Goal: Browse casually

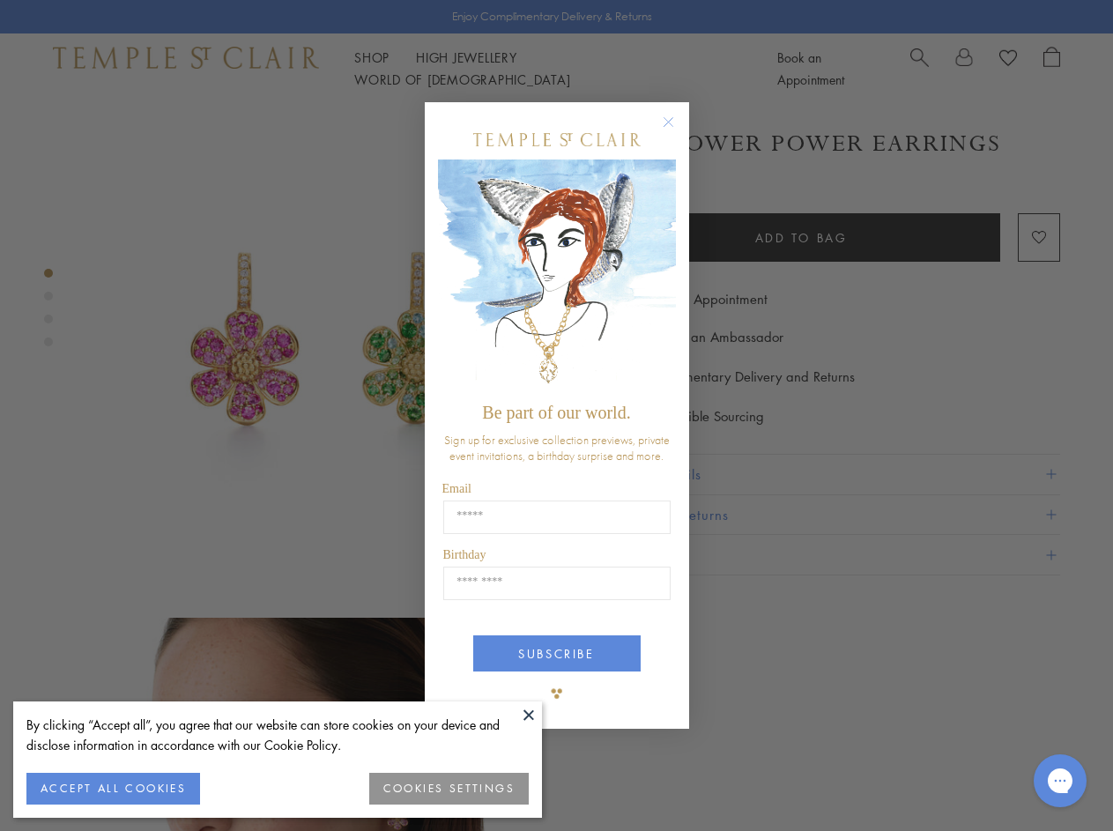
click at [556, 415] on span "Be part of our world." at bounding box center [556, 412] width 148 height 19
click at [529, 715] on button at bounding box center [529, 715] width 26 height 26
click at [113, 789] on button "ACCEPT ALL COOKIES" at bounding box center [113, 789] width 174 height 32
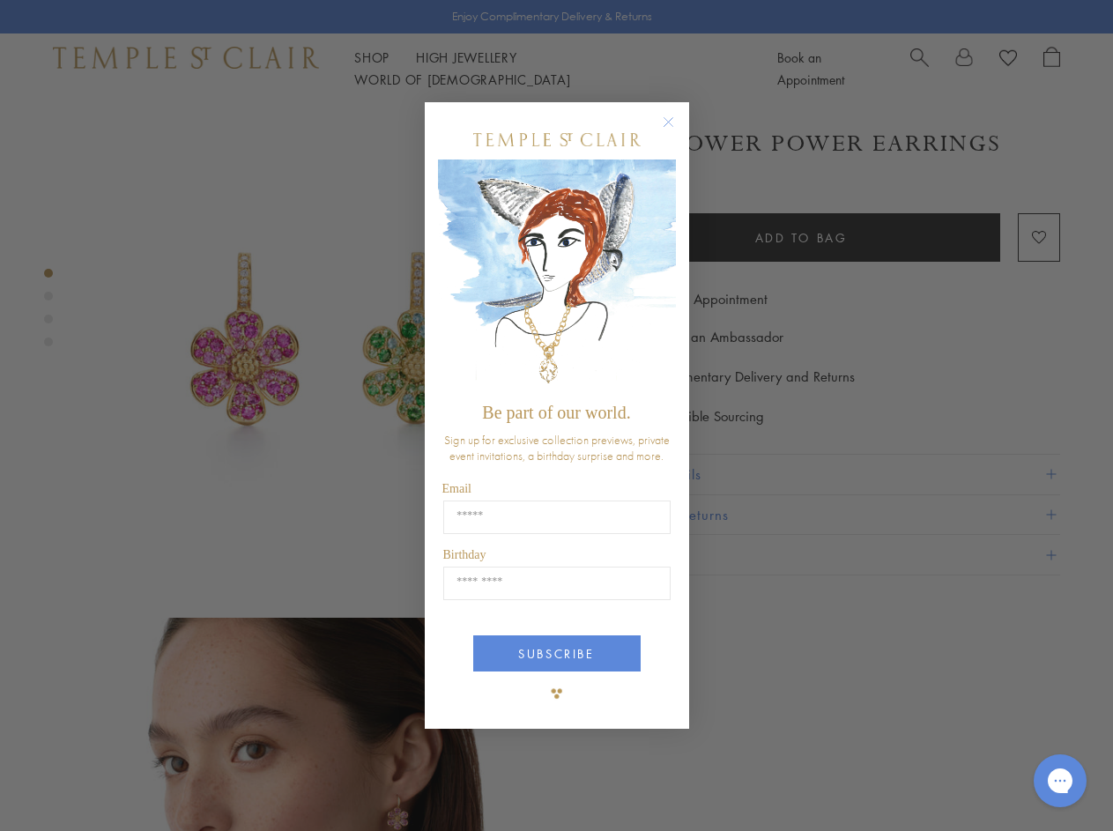
click at [450, 789] on div "Close dialog Be part of our world. Sign up for exclusive collection previews, p…" at bounding box center [556, 415] width 1113 height 831
click at [677, 130] on icon "Close dialog" at bounding box center [669, 122] width 22 height 22
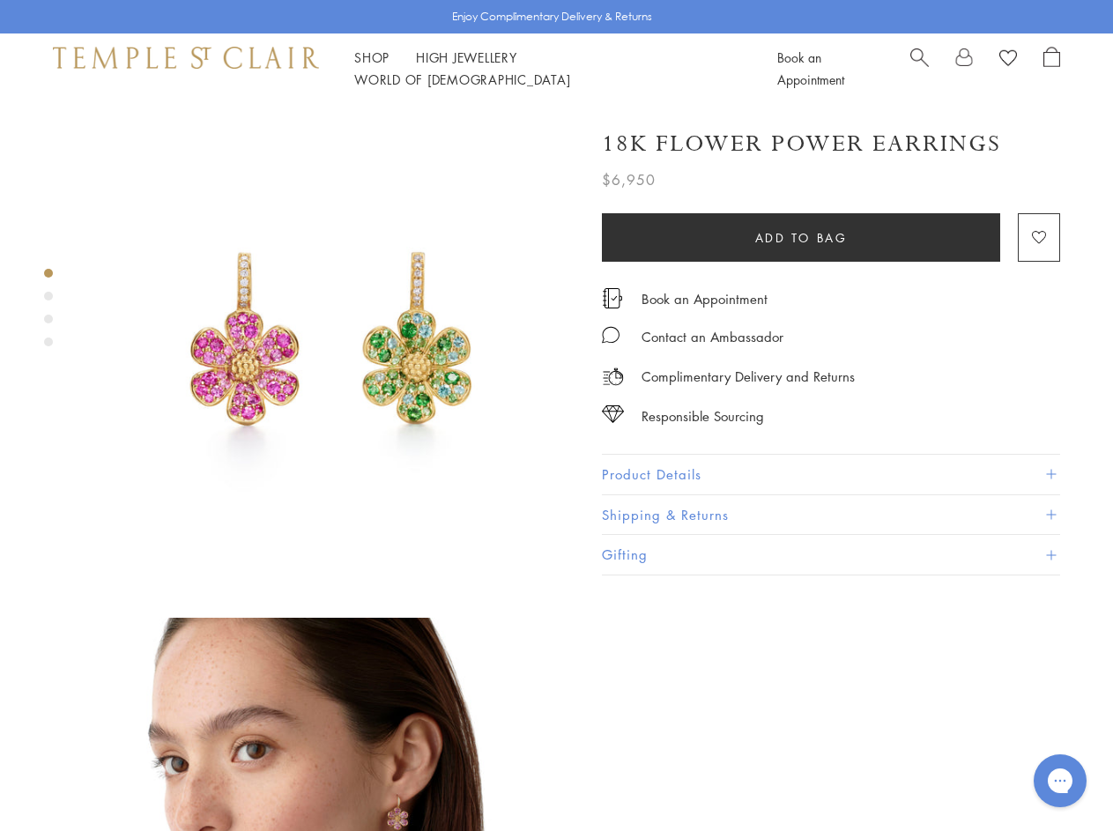
click at [557, 702] on button "SUBSCRIBE" at bounding box center [556, 720] width 167 height 36
click at [1060, 781] on icon "Open gorgias live chat" at bounding box center [1059, 780] width 17 height 17
